Goal: Navigation & Orientation: Go to known website

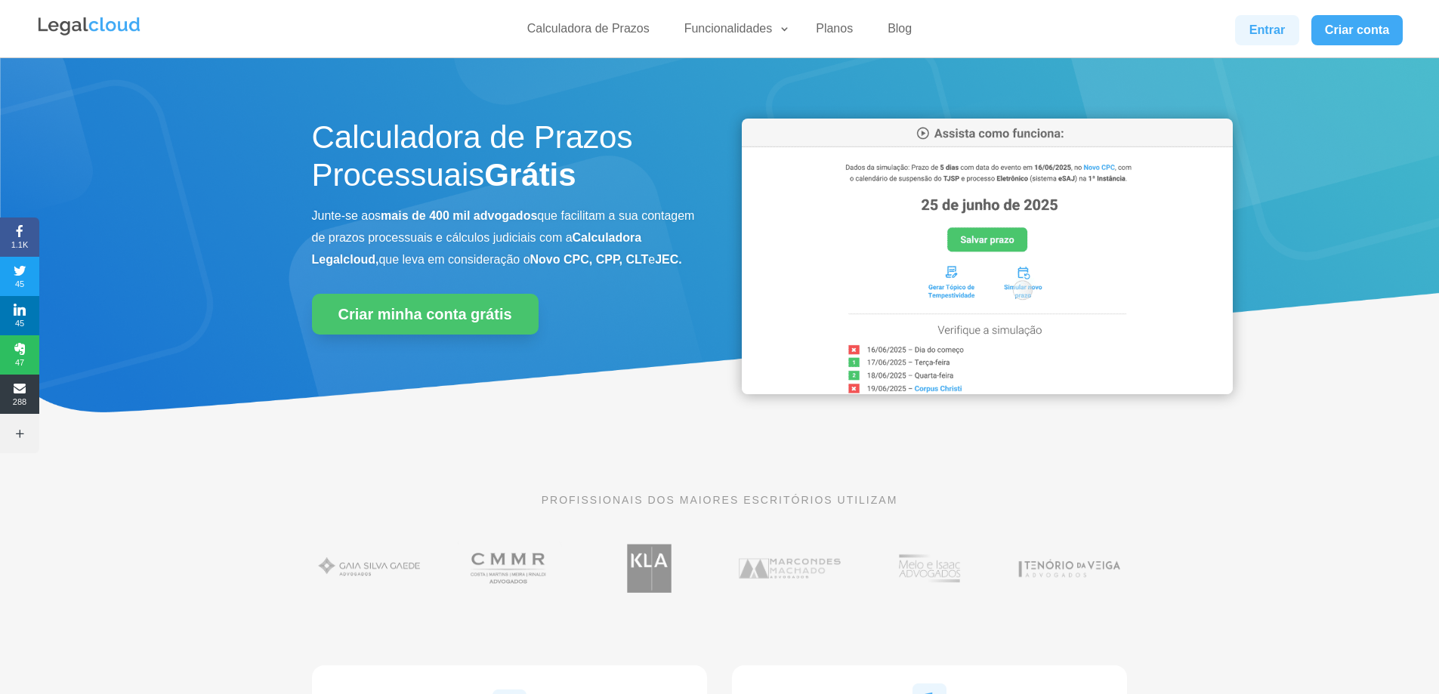
click at [1259, 28] on link "Entrar" at bounding box center [1266, 30] width 63 height 30
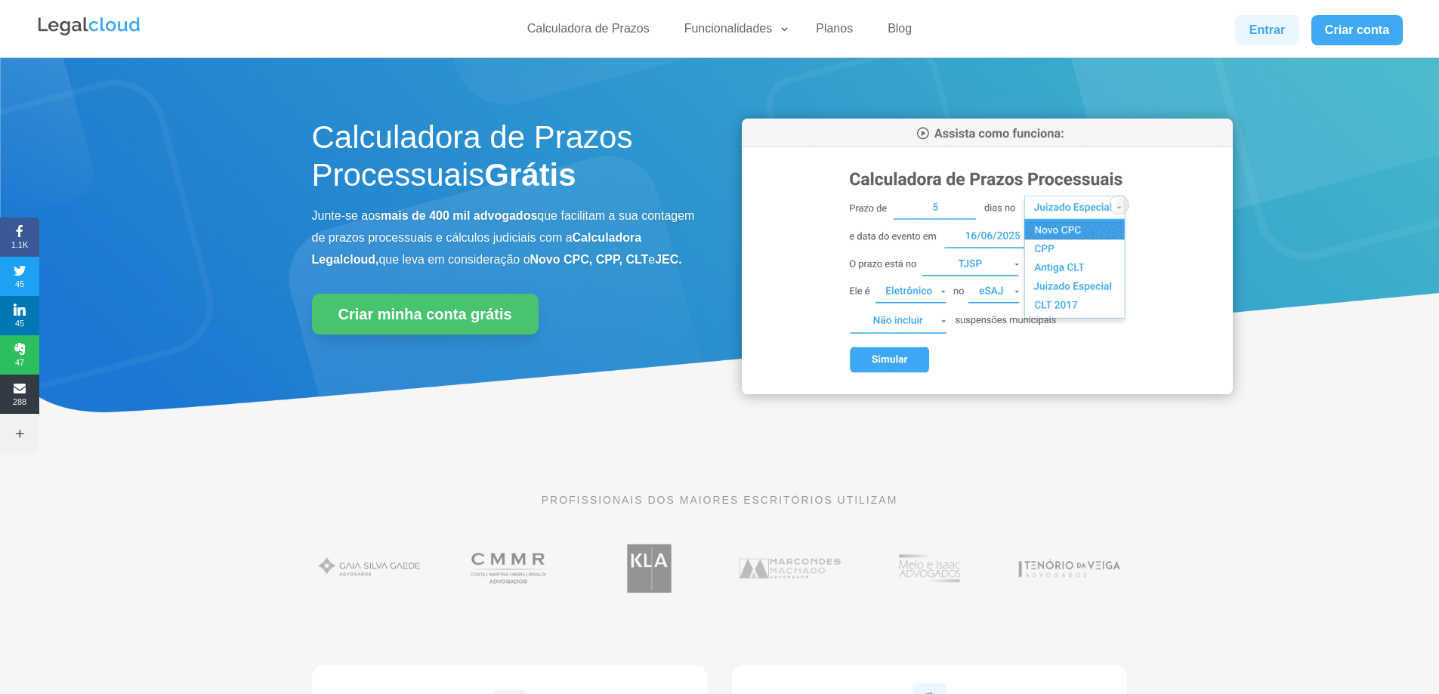
click at [1256, 29] on link "Entrar" at bounding box center [1266, 30] width 63 height 30
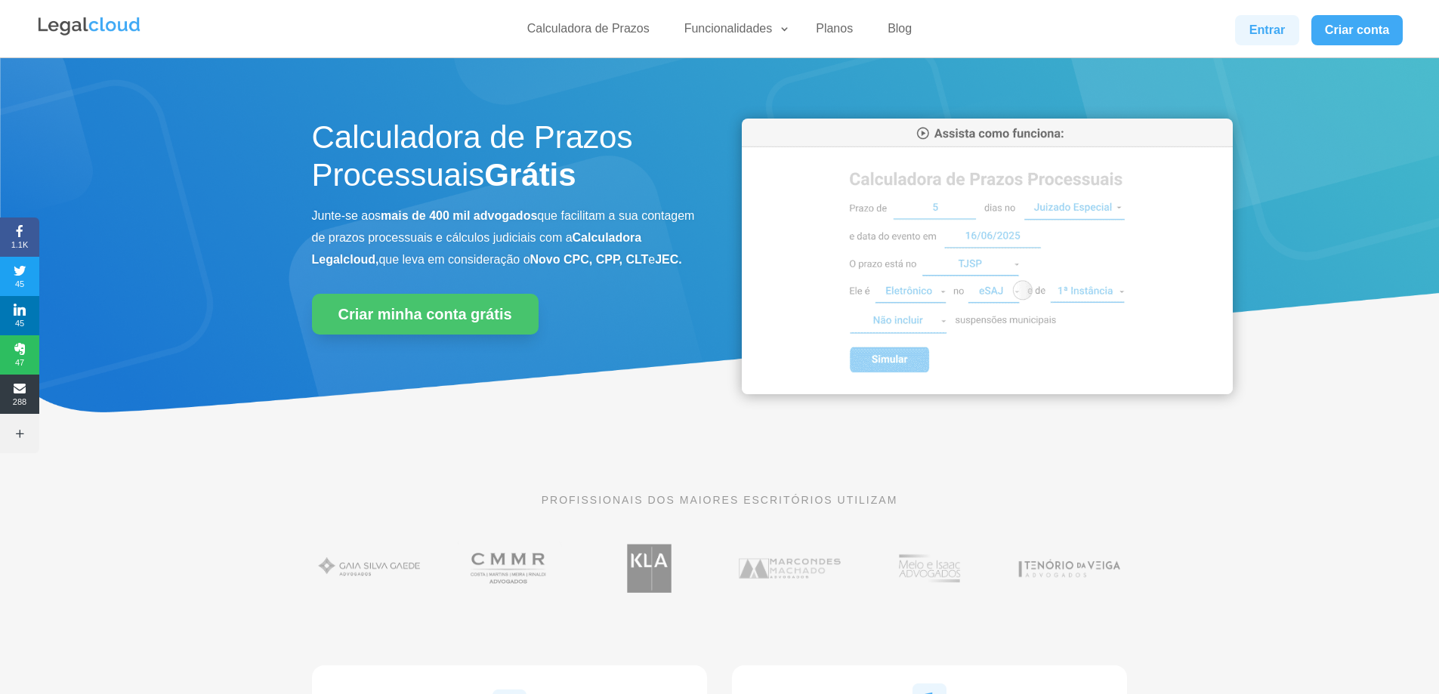
click at [1274, 35] on link "Entrar" at bounding box center [1266, 30] width 63 height 30
